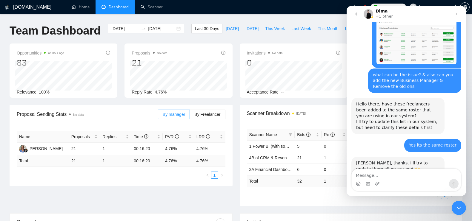
scroll to position [1445, 0]
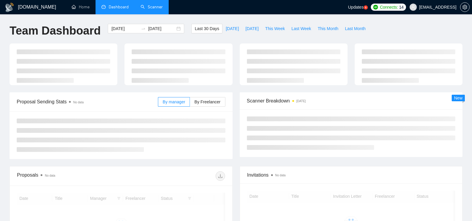
click at [148, 7] on link "Scanner" at bounding box center [151, 6] width 22 height 5
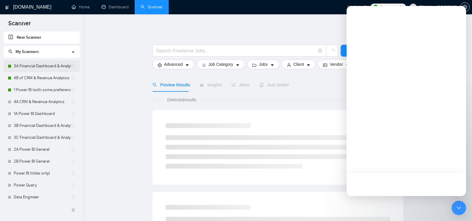
click at [45, 67] on link "3A Financial Dashboard & Analytics" at bounding box center [42, 66] width 57 height 12
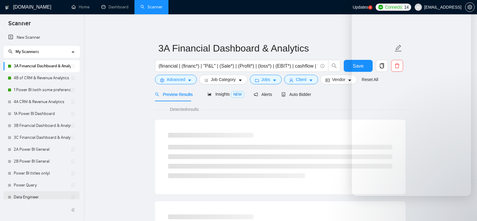
click at [36, 191] on link "Data Engineer" at bounding box center [42, 197] width 57 height 12
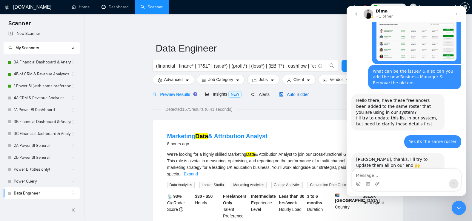
click at [294, 92] on span "Auto Bidder" at bounding box center [294, 94] width 30 height 5
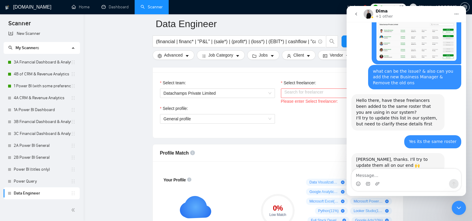
scroll to position [283, 0]
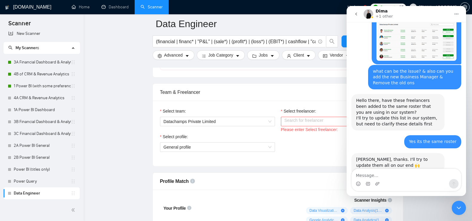
click at [301, 123] on input "Select freelancer:" at bounding box center [335, 121] width 103 height 9
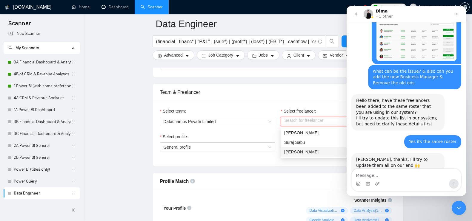
click at [276, 164] on div "Select team: Datachamps Private Limited Select freelancer: Search for freelance…" at bounding box center [278, 134] width 250 height 66
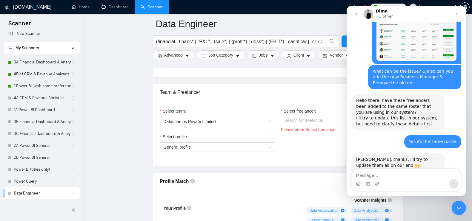
click at [416, 169] on div "Intercom messenger" at bounding box center [406, 180] width 110 height 23
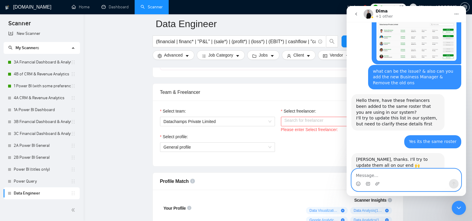
click at [402, 176] on textarea "Message…" at bounding box center [405, 174] width 109 height 10
type textarea "Yes, now I can see the freelancers, Thanks"
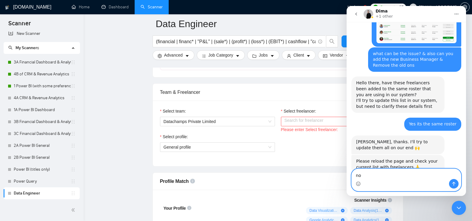
type textarea "n"
type textarea "N"
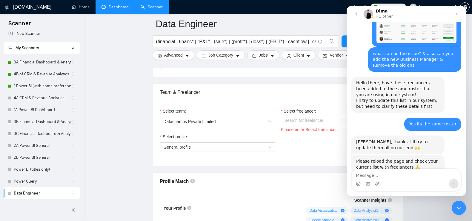
click at [120, 10] on link "Dashboard" at bounding box center [114, 6] width 27 height 5
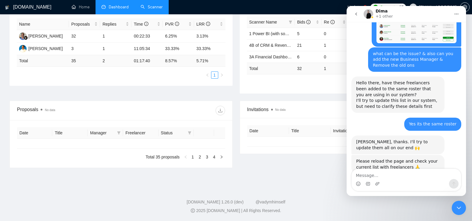
type input "[DATE]"
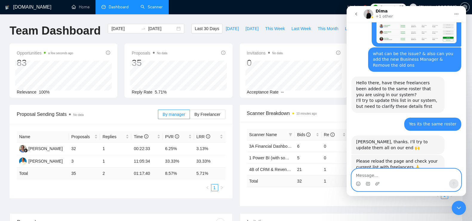
click at [379, 174] on textarea "Message…" at bounding box center [405, 174] width 109 height 10
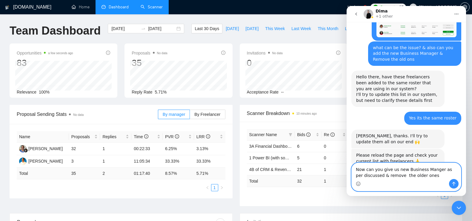
click at [395, 177] on textarea "Now can you give us new Business Manger as per discussed & remove the older ones" at bounding box center [405, 171] width 109 height 16
click at [394, 177] on textarea "Now can you give us new Business Manger as per discussed & remove the older ones" at bounding box center [405, 171] width 109 height 16
click at [425, 177] on textarea "Now can you give us new Business Manger as per discussed & Remove the older ones" at bounding box center [405, 171] width 109 height 16
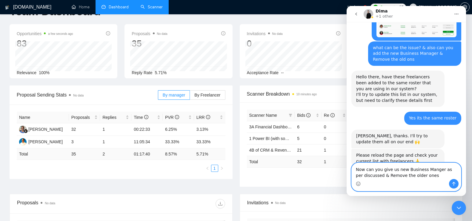
scroll to position [20, 0]
click at [427, 169] on textarea "Now can you give us new Business Manger as per discussed & Remove the older ones" at bounding box center [405, 171] width 109 height 16
click at [421, 169] on textarea "Now can you give us new Business Manger as per discussed & Remove the older ones" at bounding box center [405, 171] width 109 height 16
type textarea "Now can you give us new Business Manger as per discussed & Remove the older ones"
click at [449, 183] on button "Send a message…" at bounding box center [454, 184] width 10 height 10
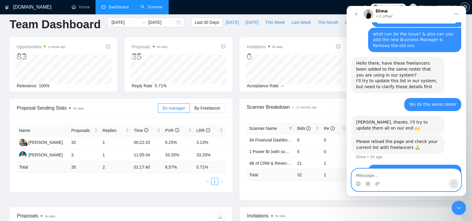
scroll to position [0, 0]
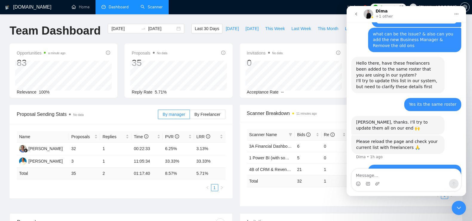
click at [140, 4] on link "Scanner" at bounding box center [151, 6] width 22 height 5
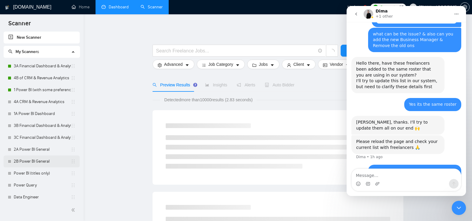
scroll to position [4, 0]
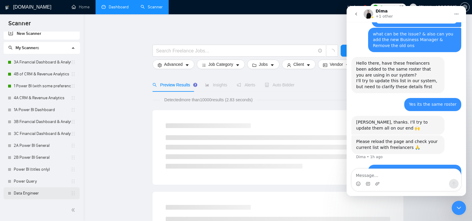
click at [36, 193] on link "Data Engineer" at bounding box center [42, 194] width 57 height 12
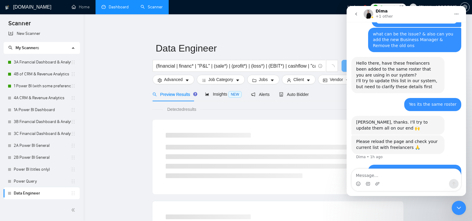
click at [457, 206] on icon "Close Intercom Messenger" at bounding box center [458, 208] width 7 height 7
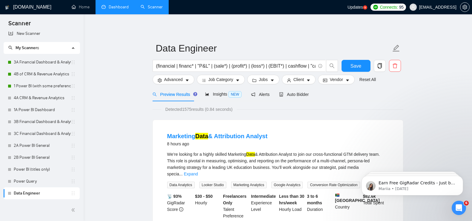
scroll to position [1482, 0]
click at [304, 95] on span "Auto Bidder" at bounding box center [294, 94] width 30 height 5
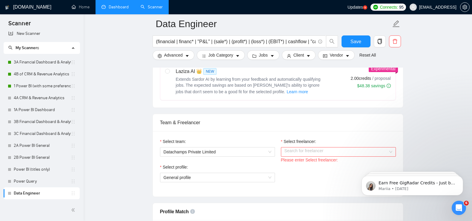
scroll to position [256, 0]
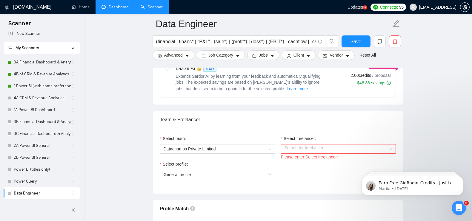
click at [270, 170] on span "General profile" at bounding box center [217, 174] width 108 height 9
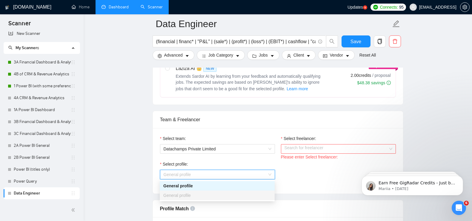
click at [270, 170] on span "General profile" at bounding box center [217, 174] width 108 height 9
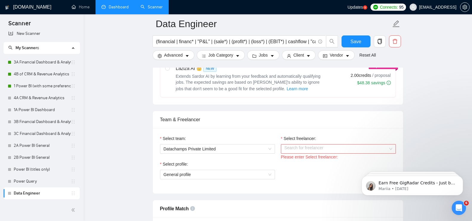
drag, startPoint x: 290, startPoint y: 172, endPoint x: 291, endPoint y: 182, distance: 9.9
click at [291, 182] on div "Select profile: General profile" at bounding box center [278, 174] width 242 height 26
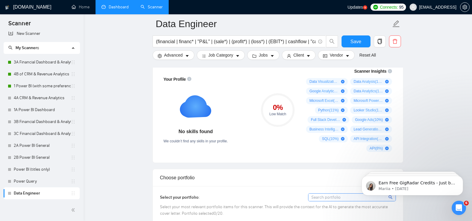
scroll to position [432, 0]
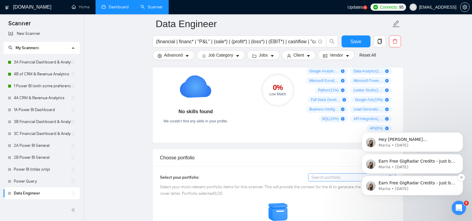
click at [393, 192] on div "Earn Free GigRadar Credits - Just by Sharing Your Story! 💬 Want more credits fo…" at bounding box center [411, 186] width 101 height 20
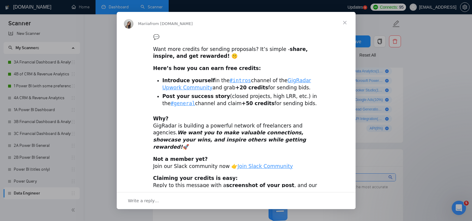
scroll to position [0, 0]
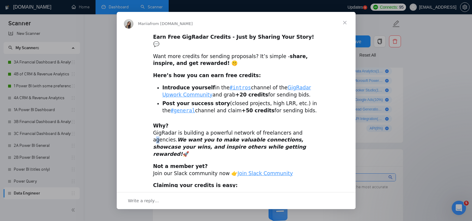
click at [287, 126] on div "Why? GigRadar is building a powerful network of freelancers and agencies. We wa…" at bounding box center [236, 140] width 166 height 35
click at [292, 137] on icon "We want you to make valuable connections, showcase your wins, and inspire other…" at bounding box center [229, 147] width 153 height 20
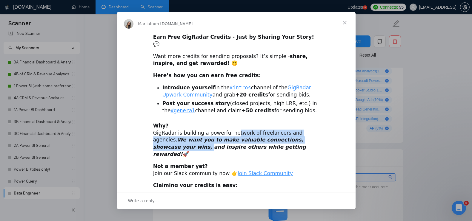
drag, startPoint x: 298, startPoint y: 134, endPoint x: 230, endPoint y: 126, distance: 68.4
click at [230, 126] on div "Why? GigRadar is building a powerful network of freelancers and agencies. We wa…" at bounding box center [236, 140] width 166 height 35
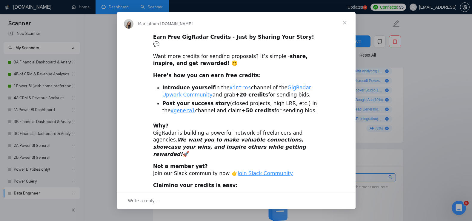
click at [346, 21] on span "Close" at bounding box center [344, 22] width 21 height 21
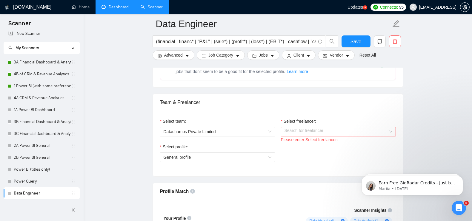
scroll to position [271, 0]
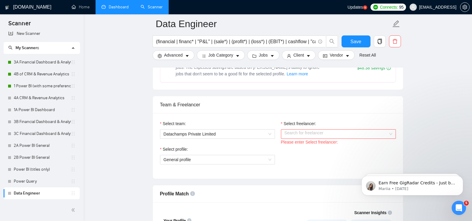
click at [356, 134] on input "Select freelancer:" at bounding box center [335, 134] width 103 height 9
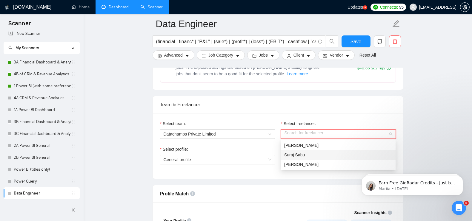
click at [326, 154] on div "Suraj Sabu" at bounding box center [338, 155] width 108 height 7
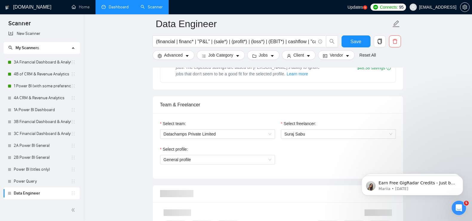
drag, startPoint x: 326, startPoint y: 154, endPoint x: 285, endPoint y: 153, distance: 40.3
click at [285, 153] on div "Select profile: General profile" at bounding box center [278, 159] width 242 height 26
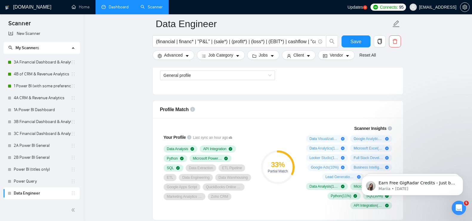
scroll to position [345, 0]
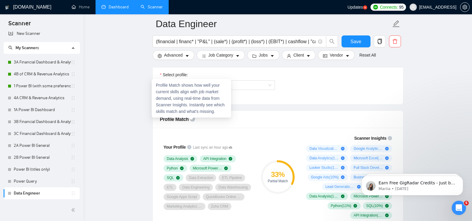
click at [215, 101] on div "Profile Match shows how well your current skills align with job market demand, …" at bounding box center [191, 98] width 79 height 39
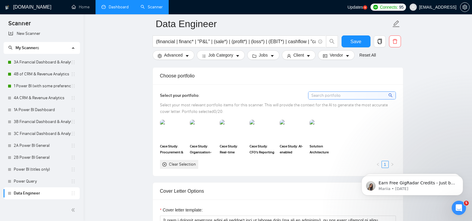
scroll to position [517, 0]
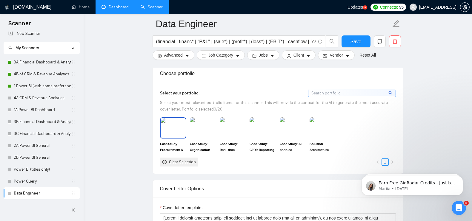
click at [173, 129] on img at bounding box center [172, 128] width 25 height 20
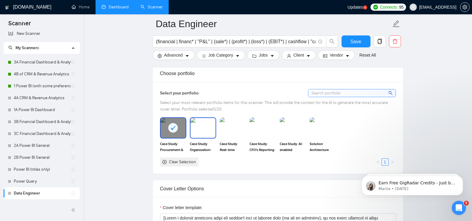
click at [205, 130] on img at bounding box center [202, 128] width 25 height 20
click at [237, 133] on img at bounding box center [232, 128] width 25 height 20
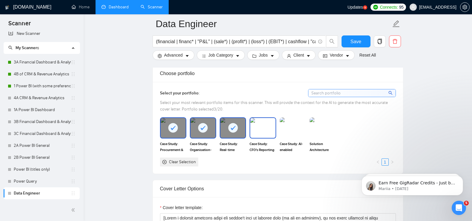
click at [266, 133] on img at bounding box center [262, 128] width 25 height 20
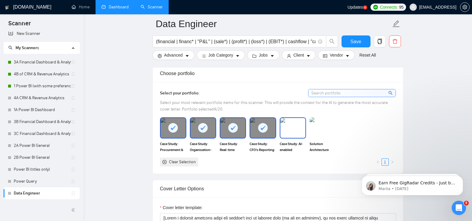
click at [286, 133] on img at bounding box center [292, 128] width 25 height 20
click at [320, 132] on img at bounding box center [322, 128] width 25 height 20
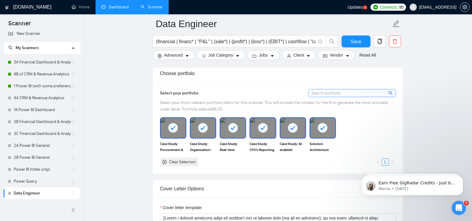
click at [361, 137] on div "Case Study: Procurement & Inventory Coverage Analytic Case Study: Organisation-…" at bounding box center [277, 142] width 239 height 49
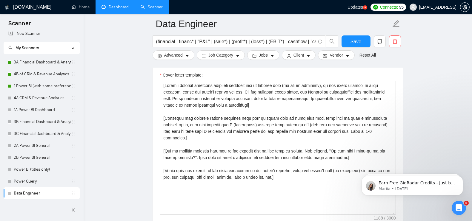
scroll to position [651, 0]
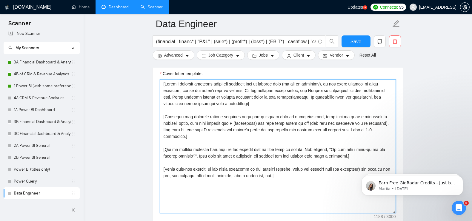
click at [319, 162] on textarea "Cover letter template:" at bounding box center [278, 146] width 236 height 134
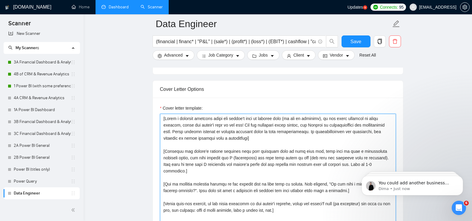
scroll to position [1575, 0]
click at [265, 157] on textarea "Cover letter template:" at bounding box center [278, 181] width 236 height 134
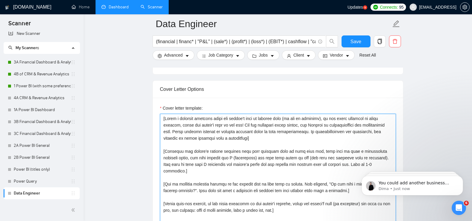
click at [265, 157] on textarea "Cover letter template:" at bounding box center [278, 181] width 236 height 134
click at [269, 177] on textarea "Cover letter template:" at bounding box center [278, 181] width 236 height 134
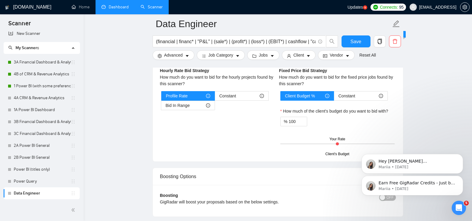
click at [390, 188] on div "Earn Free GigRadar Credits - Just by Sharing Your Story! 💬 Want more credits fo…" at bounding box center [412, 158] width 110 height 75
click at [462, 205] on div "Open Intercom Messenger" at bounding box center [459, 208] width 20 height 20
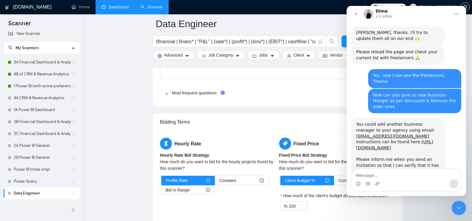
scroll to position [863, 0]
click at [457, 203] on div "Close Intercom Messenger" at bounding box center [458, 208] width 14 height 14
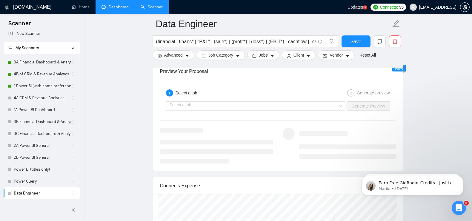
scroll to position [1111, 0]
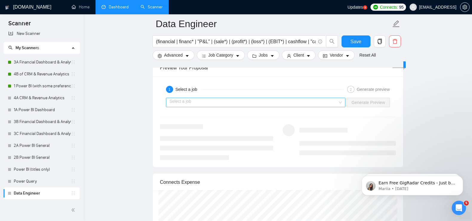
drag, startPoint x: 419, startPoint y: 129, endPoint x: 309, endPoint y: 100, distance: 113.6
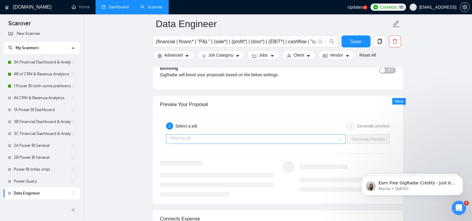
scroll to position [1066, 0]
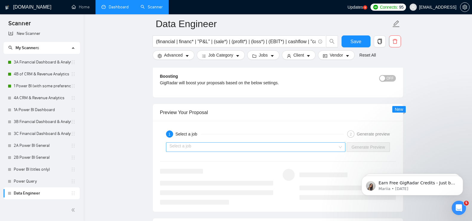
click at [332, 149] on input "search" at bounding box center [253, 147] width 168 height 9
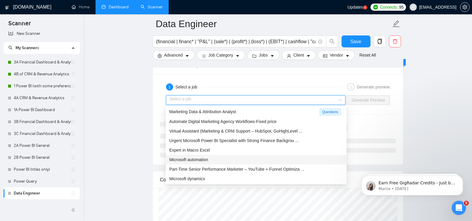
scroll to position [12, 0]
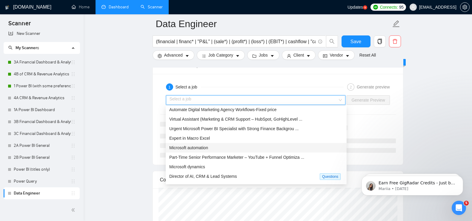
click at [235, 148] on div "Microsoft automation" at bounding box center [256, 148] width 174 height 7
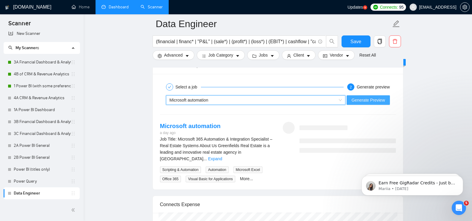
click at [376, 99] on span "Generate Preview" at bounding box center [367, 100] width 33 height 7
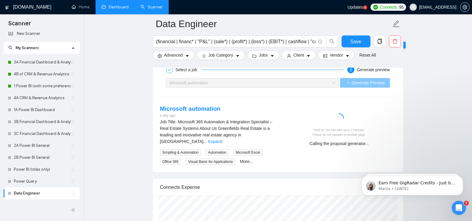
scroll to position [1136, 0]
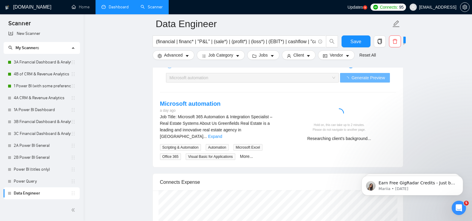
click at [453, 209] on div "Open Intercom Messenger" at bounding box center [459, 208] width 20 height 20
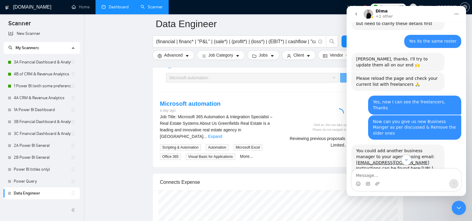
scroll to position [1572, 0]
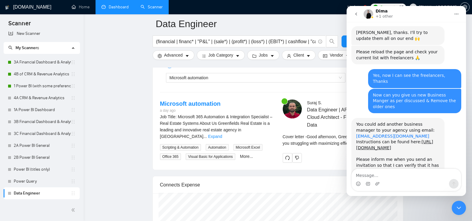
click at [390, 134] on link "[EMAIL_ADDRESS][DOMAIN_NAME]" at bounding box center [392, 136] width 73 height 5
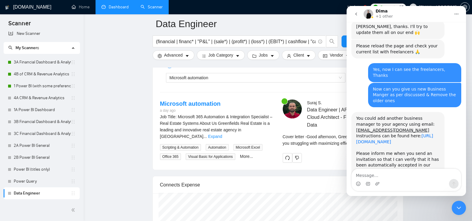
click at [407, 134] on link "[URL][DOMAIN_NAME]" at bounding box center [394, 139] width 77 height 11
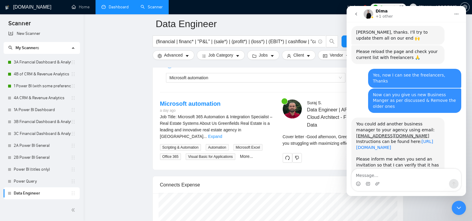
scroll to position [1572, 0]
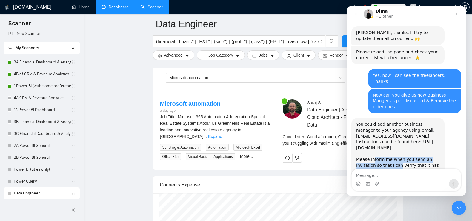
drag, startPoint x: 372, startPoint y: 120, endPoint x: 401, endPoint y: 127, distance: 30.0
click at [401, 157] on div "Please inform me when you send an invitation so that I can verify that it has b…" at bounding box center [398, 168] width 84 height 23
drag, startPoint x: 399, startPoint y: 126, endPoint x: 390, endPoint y: 125, distance: 9.1
click at [390, 157] on div "Please inform me when you send an invitation so that I can verify that it has b…" at bounding box center [398, 168] width 84 height 23
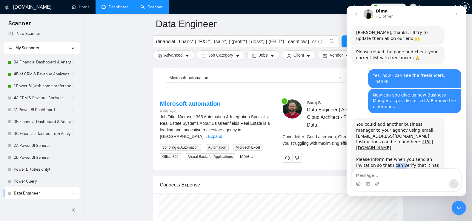
click at [390, 157] on div "Please inform me when you send an invitation so that I can verify that it has b…" at bounding box center [398, 168] width 84 height 23
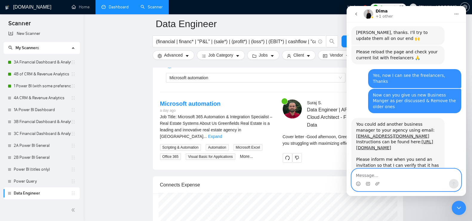
click at [411, 177] on textarea "Message…" at bounding box center [405, 174] width 109 height 10
type textarea "Hello, I have sent the Invite to the given Email Id"
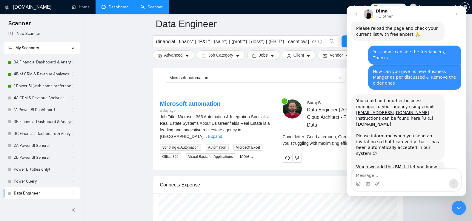
click at [355, 13] on icon "go back" at bounding box center [355, 14] width 5 height 5
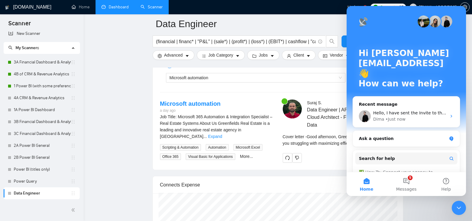
scroll to position [0, 0]
click at [459, 208] on icon "Close Intercom Messenger" at bounding box center [458, 208] width 7 height 7
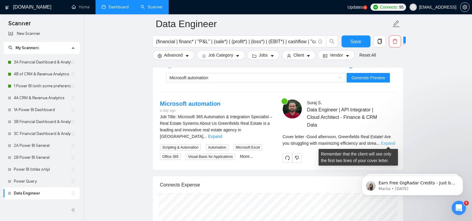
click at [387, 141] on link "Expand" at bounding box center [388, 143] width 14 height 5
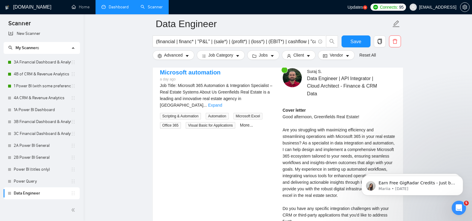
scroll to position [1131, 0]
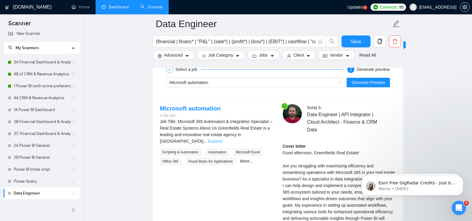
click at [222, 139] on link "Expand" at bounding box center [215, 141] width 14 height 5
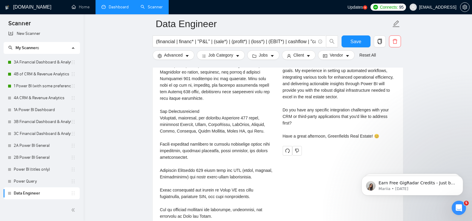
scroll to position [1285, 0]
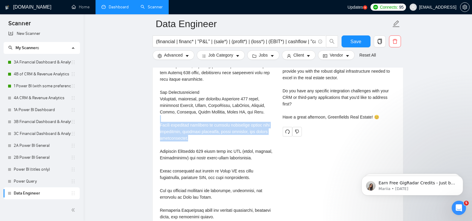
drag, startPoint x: 203, startPoint y: 141, endPoint x: 160, endPoint y: 120, distance: 48.3
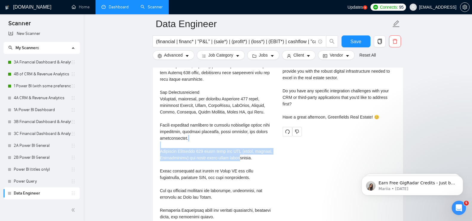
drag, startPoint x: 217, startPoint y: 137, endPoint x: 236, endPoint y: 158, distance: 27.9
drag, startPoint x: 253, startPoint y: 159, endPoint x: 238, endPoint y: 154, distance: 15.4
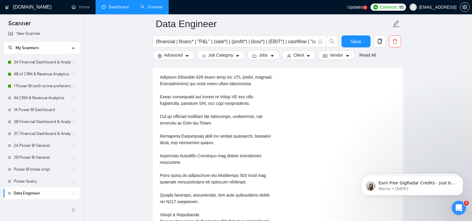
scroll to position [1310, 0]
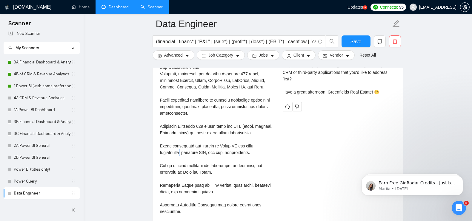
click at [183, 154] on div "Job Title:\aMicrosoft 365 Automation & Integration Specialist – Real Estate Sys…" at bounding box center [216, 201] width 113 height 525
click at [185, 154] on div "Job Title:\aMicrosoft 365 Automation & Integration Specialist – Real Estate Sys…" at bounding box center [216, 201] width 113 height 525
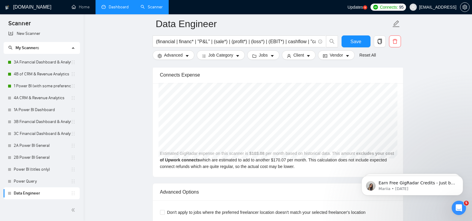
scroll to position [1740, 0]
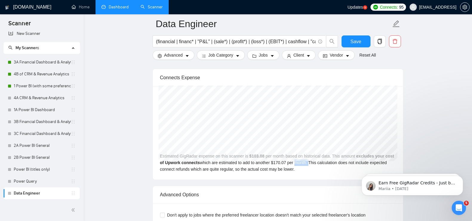
drag, startPoint x: 304, startPoint y: 165, endPoint x: 290, endPoint y: 164, distance: 14.0
click at [290, 164] on div "[DATE] GigRadar $135.00 Upwork Connects $222.73 Estimated GigRadar expense on t…" at bounding box center [278, 133] width 250 height 94
click at [280, 164] on div "[DATE] GigRadar $135.00 Upwork Connects $222.73 Estimated GigRadar expense on t…" at bounding box center [278, 133] width 250 height 94
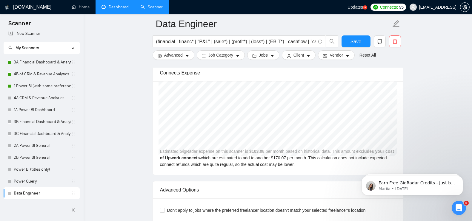
scroll to position [1755, 0]
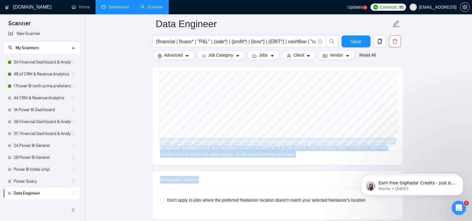
click at [296, 175] on div "Advanced Options" at bounding box center [278, 179] width 236 height 17
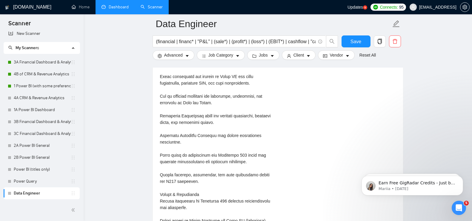
scroll to position [1376, 0]
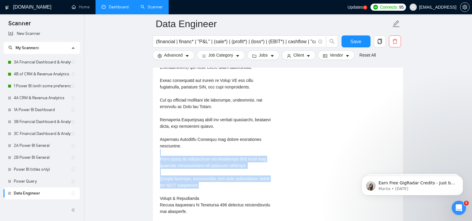
drag, startPoint x: 201, startPoint y: 151, endPoint x: 217, endPoint y: 189, distance: 41.4
click at [217, 189] on div "Job Title:\aMicrosoft 365 Automation & Integration Specialist – Real Estate Sys…" at bounding box center [216, 136] width 113 height 525
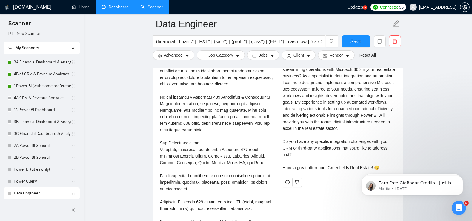
scroll to position [1246, 0]
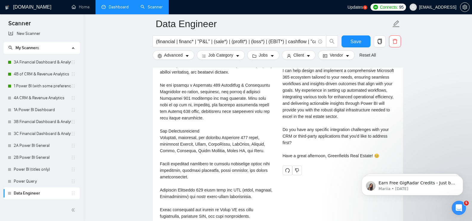
drag, startPoint x: 326, startPoint y: 149, endPoint x: 334, endPoint y: 137, distance: 14.6
click at [328, 145] on div "Cover letter Good afternoon, Greenfields Real Estate! Are you struggling with m…" at bounding box center [338, 93] width 113 height 131
click at [359, 136] on div "Cover letter Good afternoon, Greenfields Real Estate! Are you struggling with m…" at bounding box center [338, 93] width 113 height 131
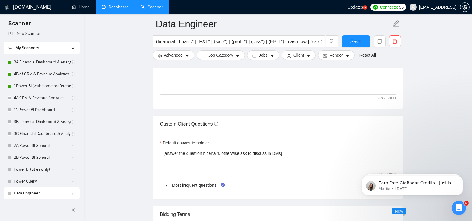
scroll to position [761, 0]
